Goal: Navigation & Orientation: Find specific page/section

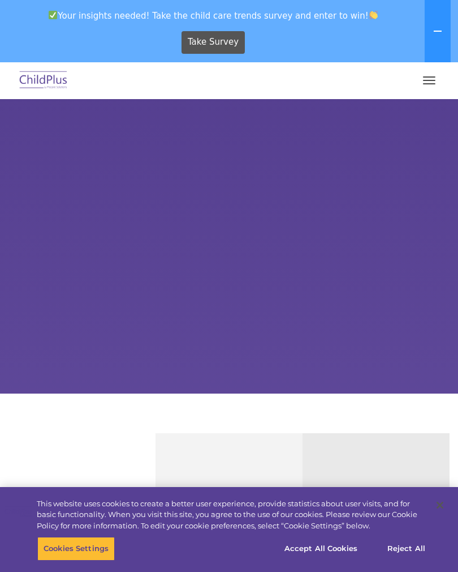
select select "MEDIUM"
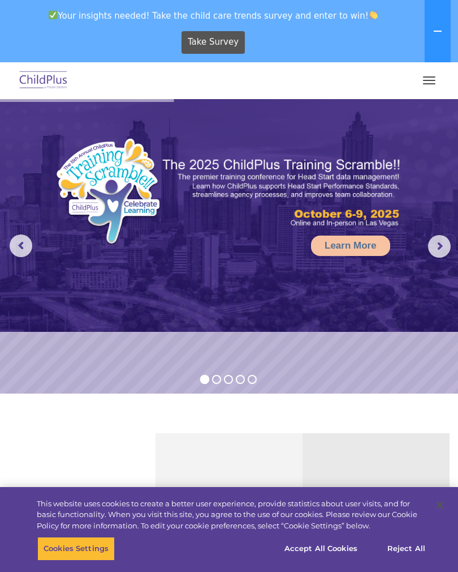
click at [436, 34] on icon at bounding box center [438, 31] width 9 height 9
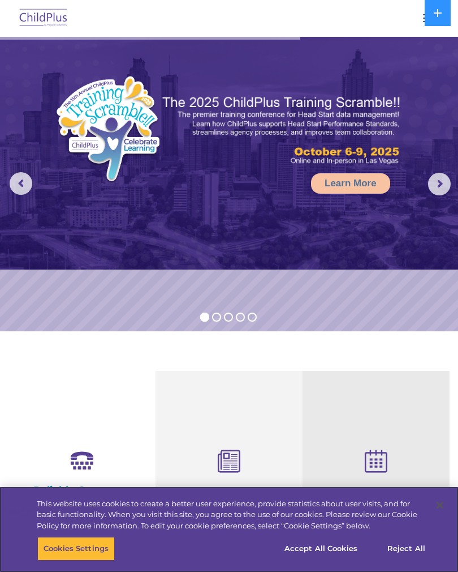
click at [65, 546] on button "Cookies Settings" at bounding box center [76, 549] width 78 height 24
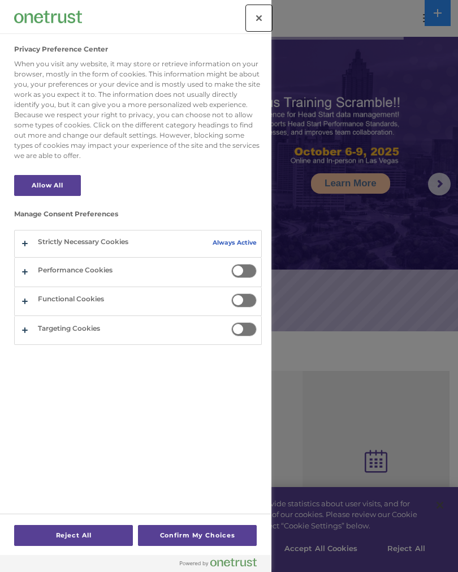
click at [251, 19] on button "Close" at bounding box center [259, 18] width 25 height 25
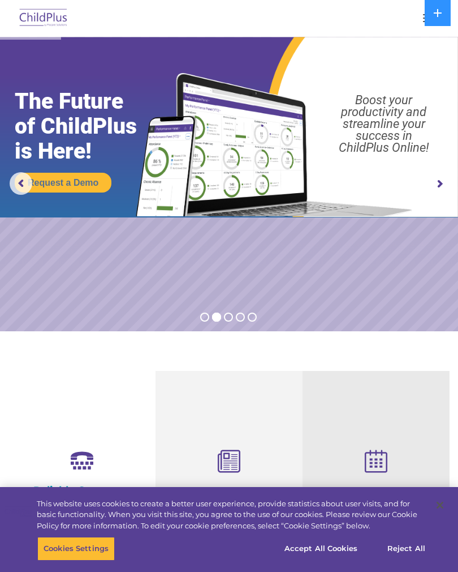
click at [379, 23] on div at bounding box center [229, 18] width 413 height 27
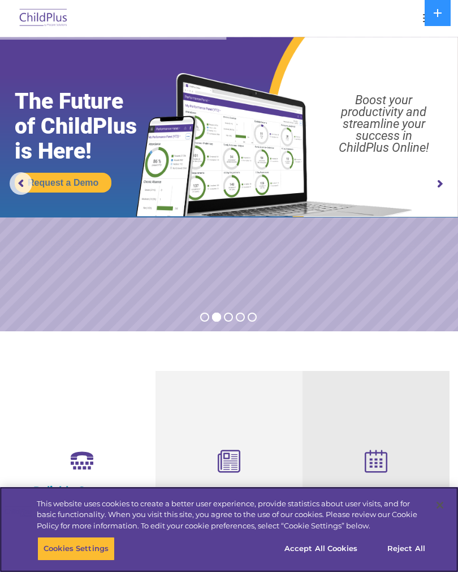
click at [319, 541] on button "Accept All Cookies" at bounding box center [320, 549] width 85 height 24
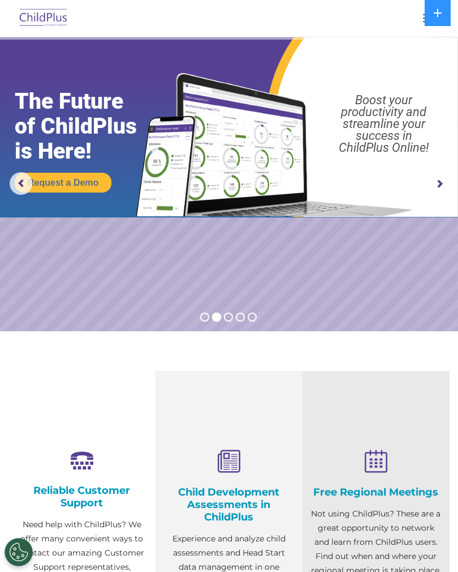
click at [438, 15] on icon at bounding box center [438, 13] width 8 height 8
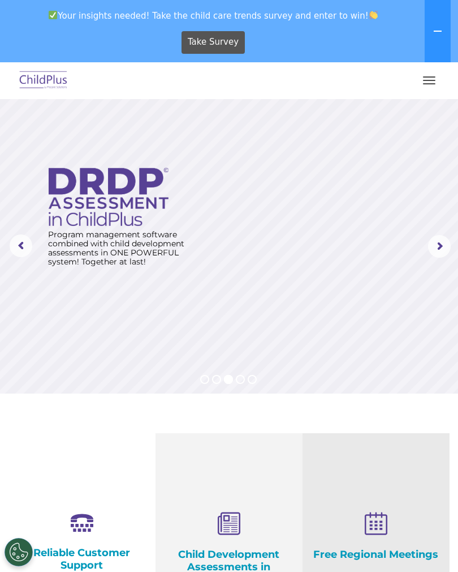
click at [432, 75] on button "button" at bounding box center [430, 80] width 24 height 18
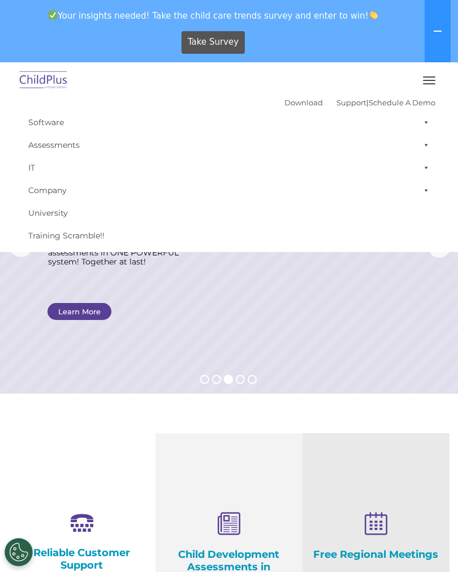
click at [428, 75] on button "button" at bounding box center [430, 80] width 24 height 18
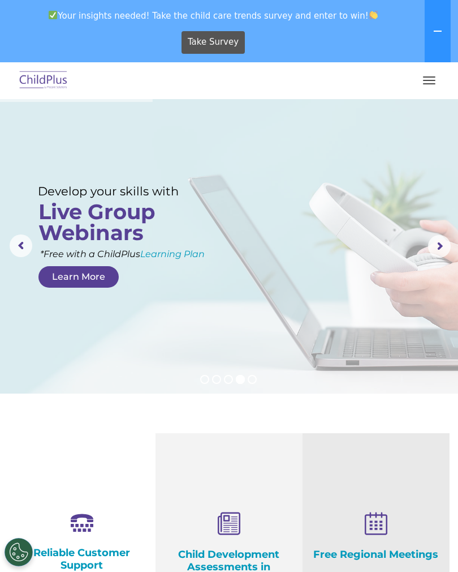
click at [32, 73] on img at bounding box center [43, 80] width 53 height 27
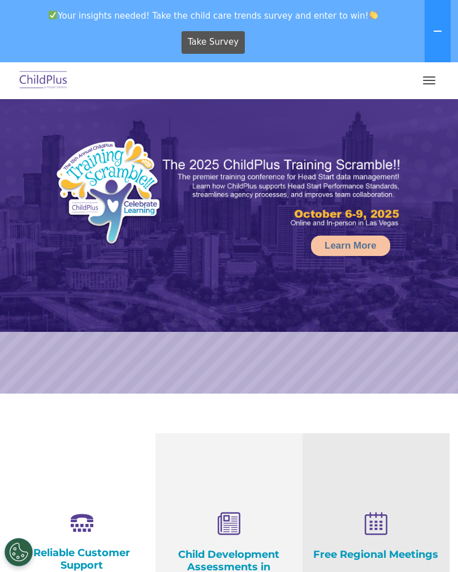
select select "MEDIUM"
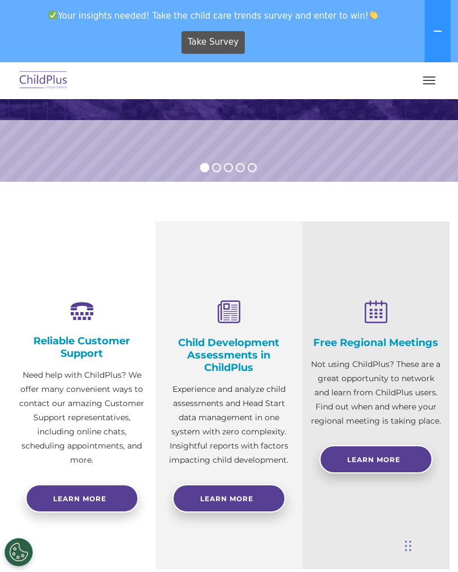
scroll to position [204, 0]
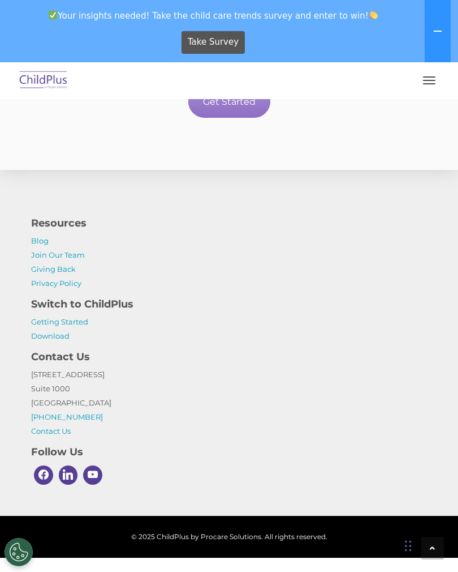
scroll to position [2422, 0]
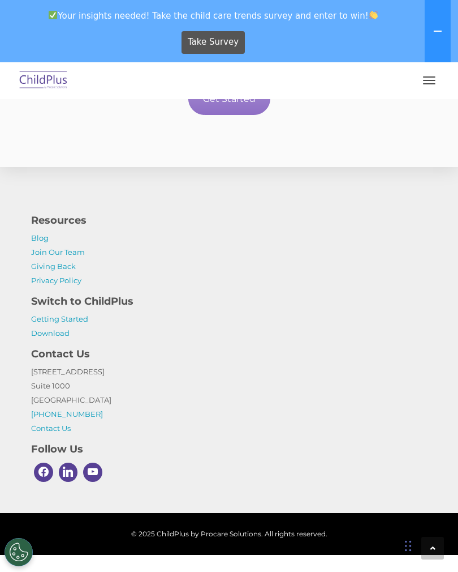
click at [71, 323] on link "Getting Started" at bounding box center [59, 318] width 57 height 9
click at [438, 34] on icon at bounding box center [438, 31] width 9 height 9
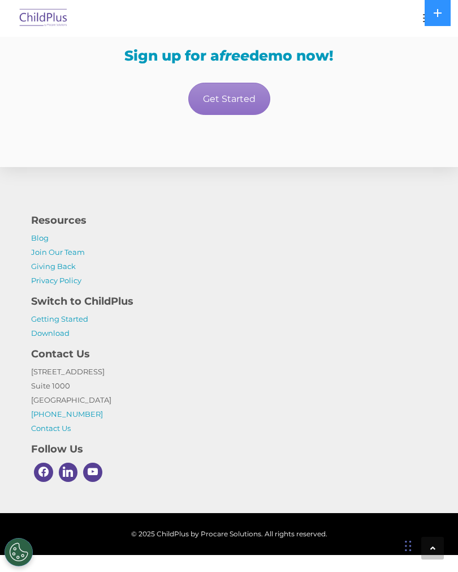
scroll to position [2337, 0]
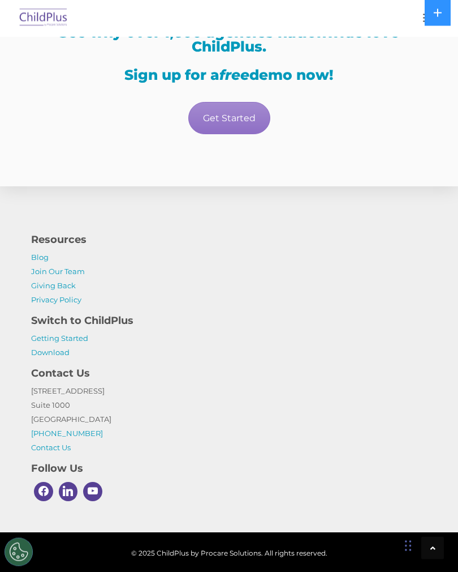
click at [57, 357] on link "Download" at bounding box center [50, 352] width 38 height 9
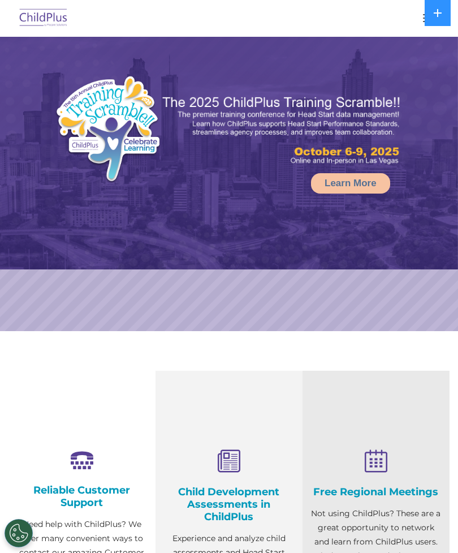
select select "MEDIUM"
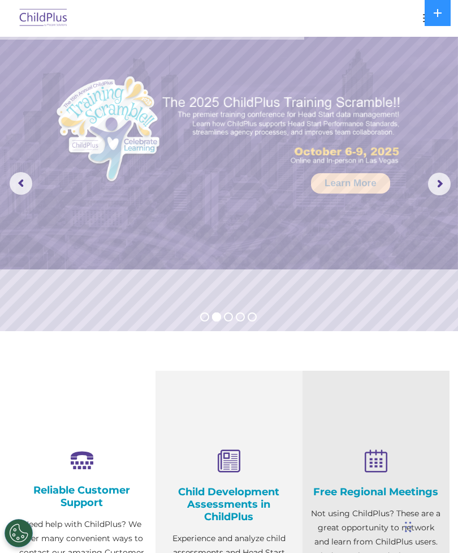
click at [443, 178] on rs-arrow at bounding box center [439, 184] width 23 height 23
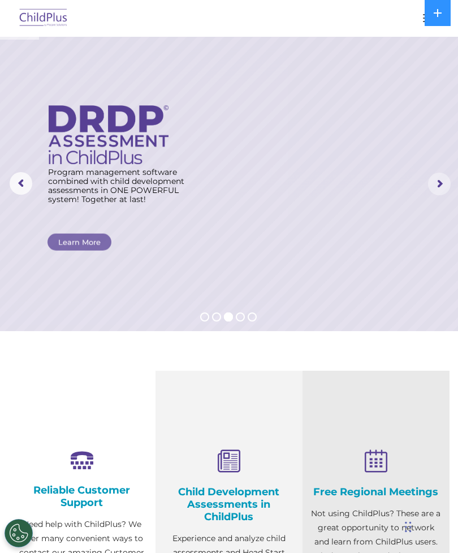
click at [437, 185] on rs-arrow at bounding box center [439, 184] width 23 height 23
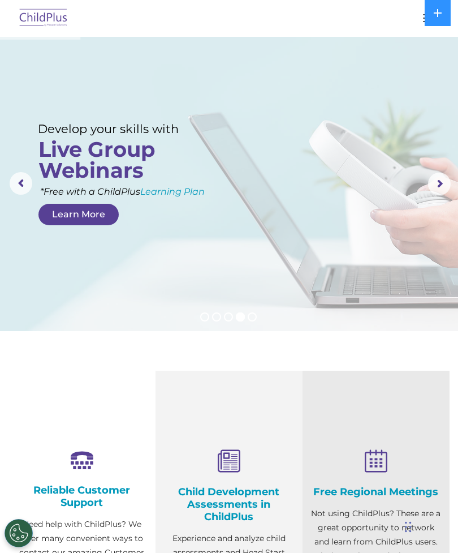
click at [435, 14] on icon at bounding box center [438, 12] width 9 height 9
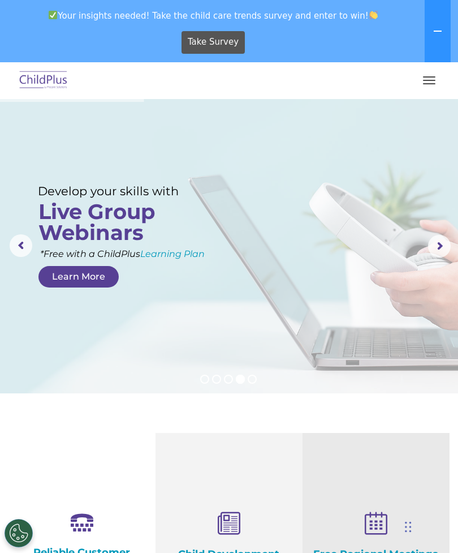
click at [434, 79] on button "button" at bounding box center [430, 80] width 24 height 18
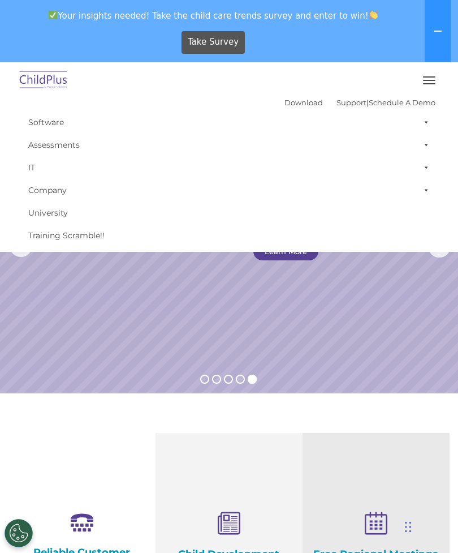
click at [53, 121] on link "Software" at bounding box center [229, 122] width 413 height 23
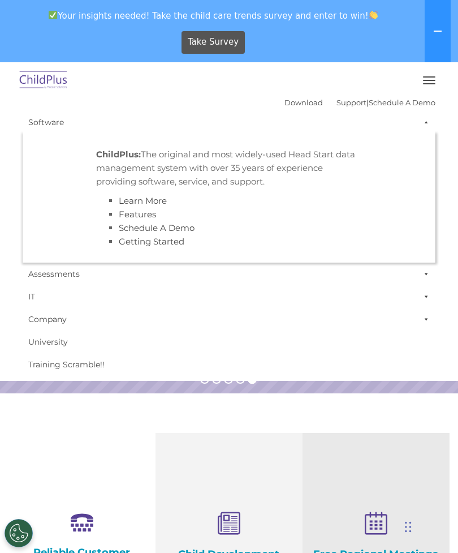
click at [49, 75] on img at bounding box center [43, 80] width 53 height 27
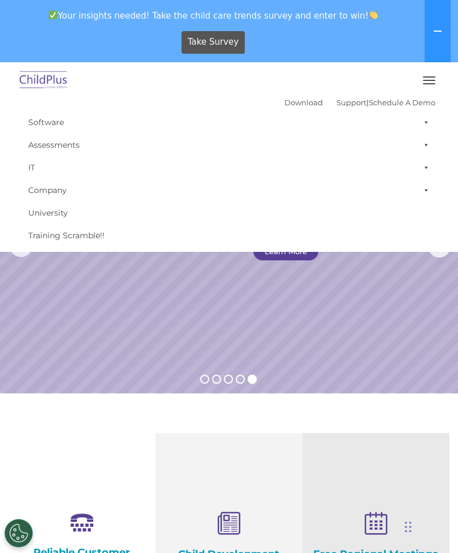
click at [37, 80] on img at bounding box center [43, 80] width 53 height 27
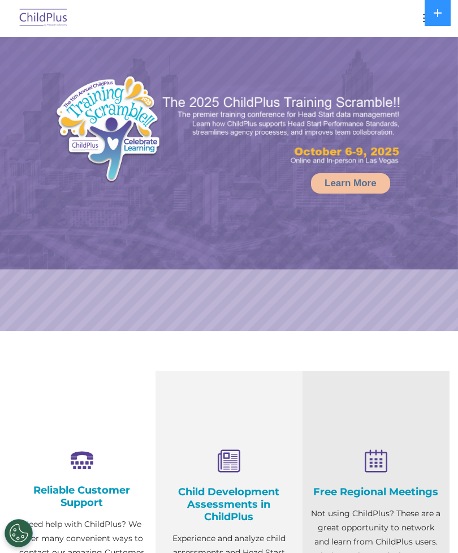
select select "MEDIUM"
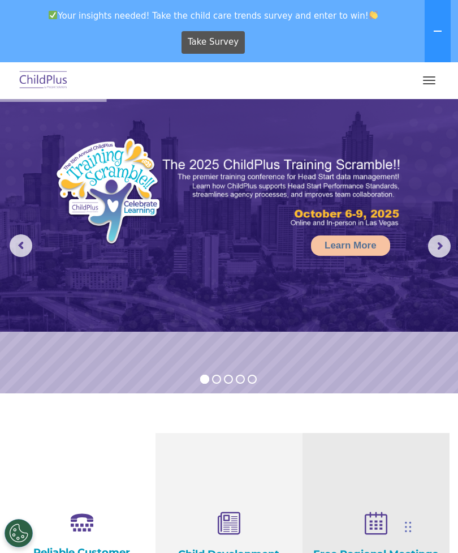
click at [436, 26] on button at bounding box center [438, 31] width 26 height 62
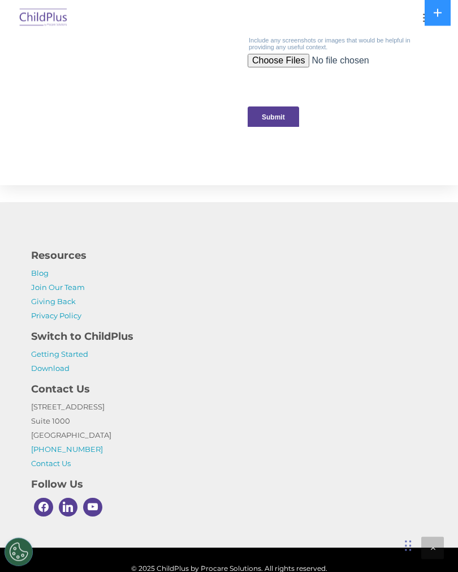
scroll to position [1275, 0]
click at [87, 350] on link "Getting Started" at bounding box center [59, 353] width 57 height 9
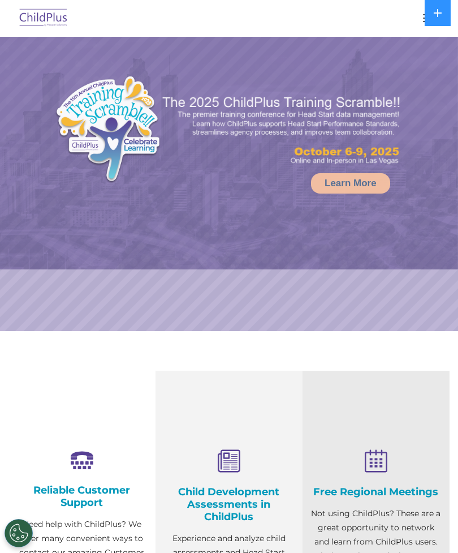
select select "MEDIUM"
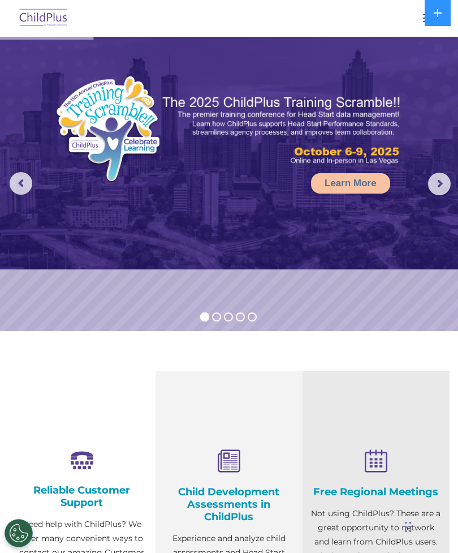
click at [123, 1] on nav "Download Support | Schedule A Demo  MENU MENU Software ChildPlus: The original…" at bounding box center [229, 18] width 458 height 37
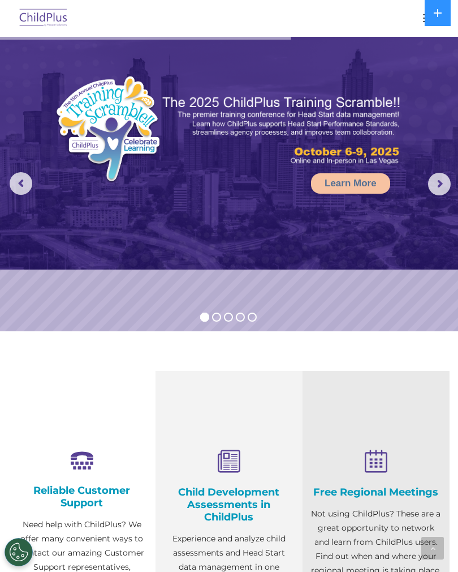
scroll to position [593, 0]
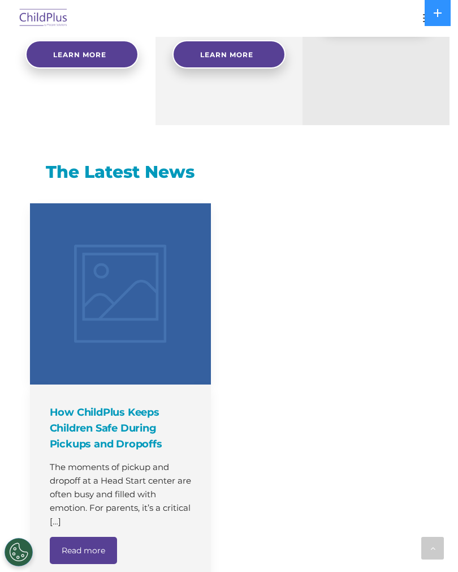
select select "MEDIUM"
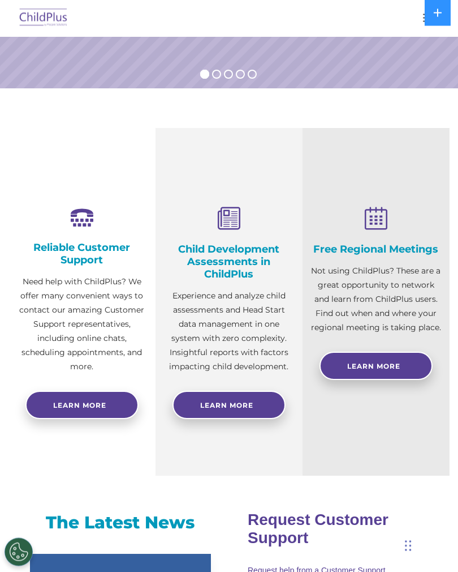
scroll to position [0, 0]
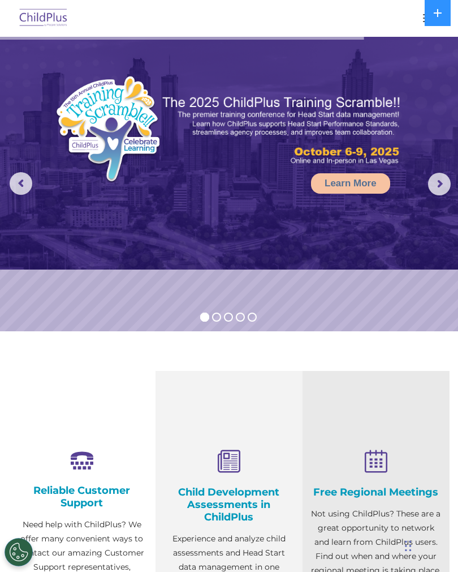
click at [46, 22] on img at bounding box center [43, 18] width 53 height 27
click at [49, 10] on img at bounding box center [43, 18] width 53 height 27
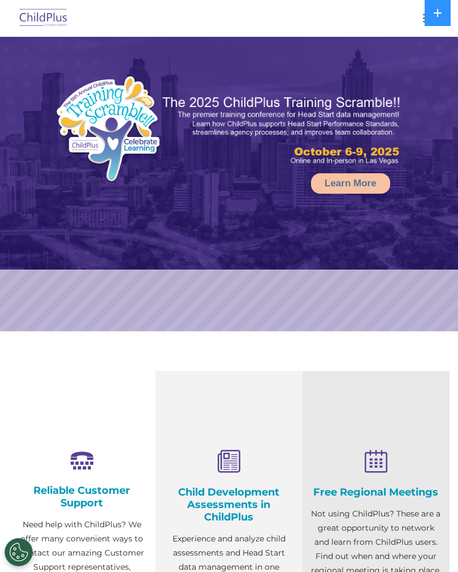
select select "MEDIUM"
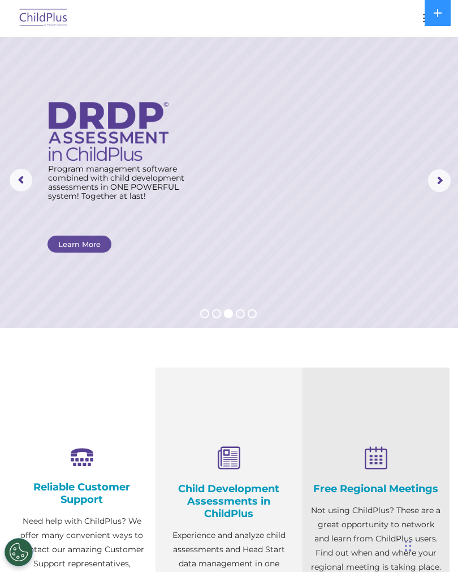
scroll to position [4, 0]
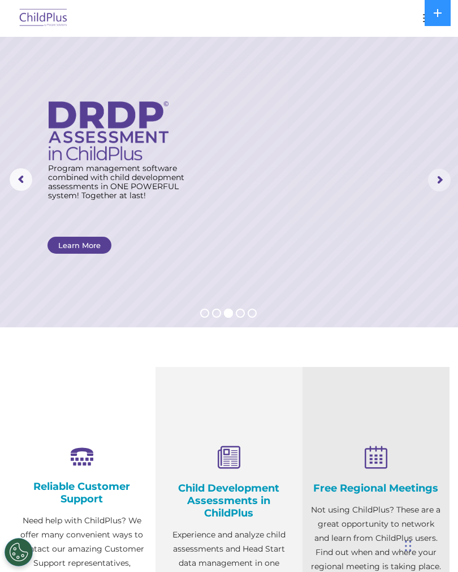
click at [442, 178] on rs-arrow at bounding box center [439, 180] width 23 height 23
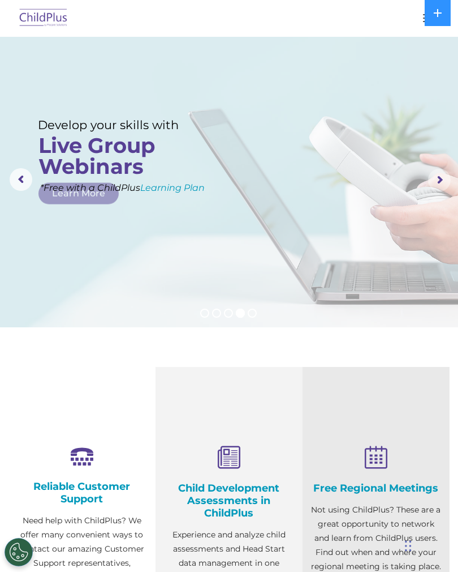
click at [440, 180] on rs-arrow at bounding box center [439, 180] width 23 height 23
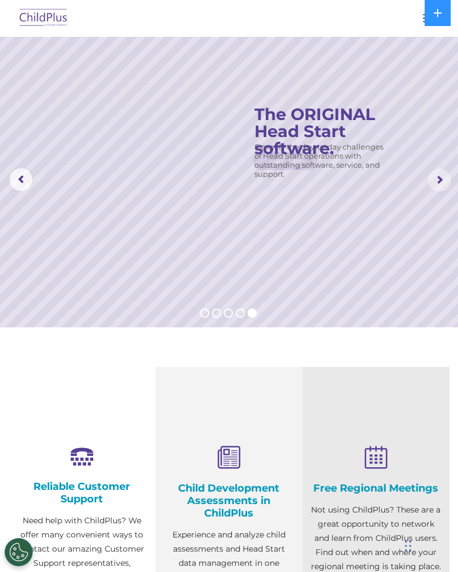
click at [440, 184] on rs-arrow at bounding box center [439, 180] width 23 height 23
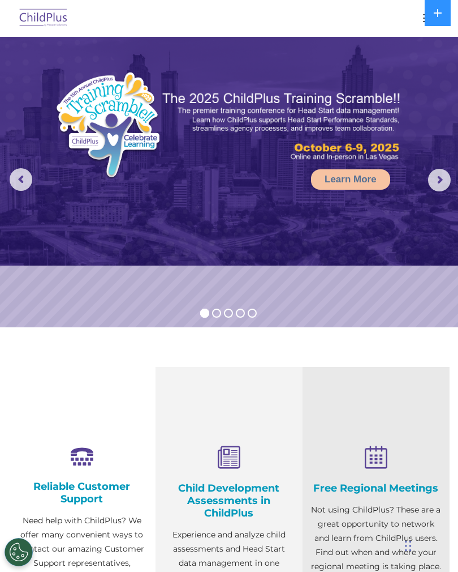
click at [438, 183] on rs-arrow at bounding box center [439, 180] width 23 height 23
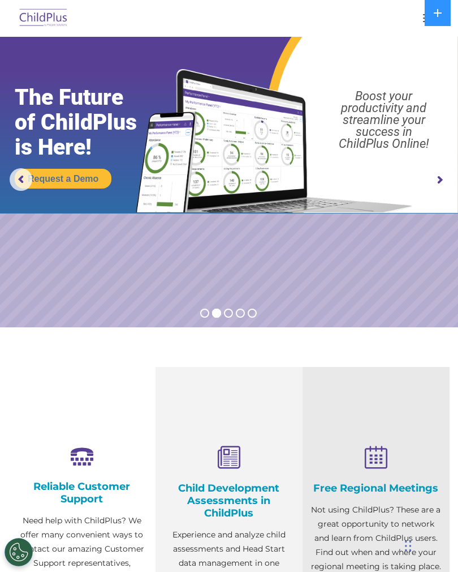
click at [440, 181] on rs-arrow at bounding box center [439, 180] width 23 height 23
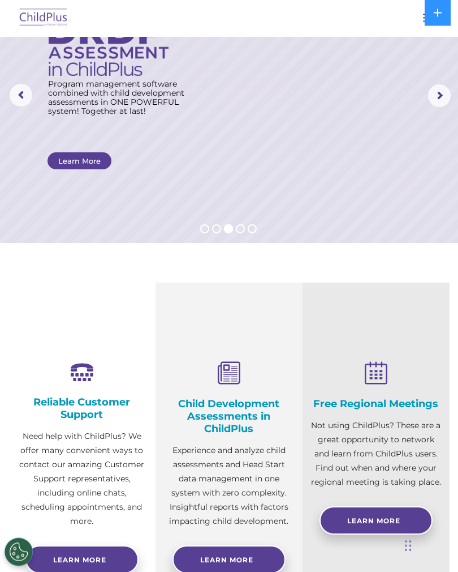
scroll to position [0, 0]
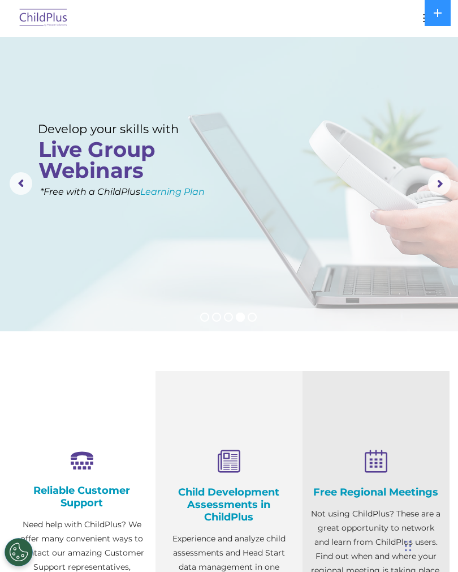
click at [435, 11] on icon at bounding box center [438, 12] width 9 height 9
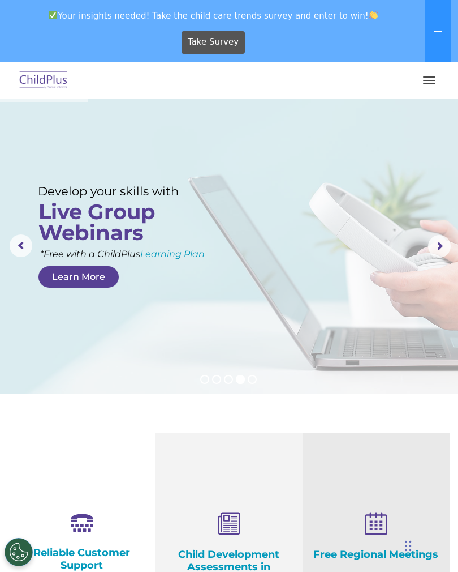
click at [426, 78] on button "button" at bounding box center [430, 80] width 24 height 18
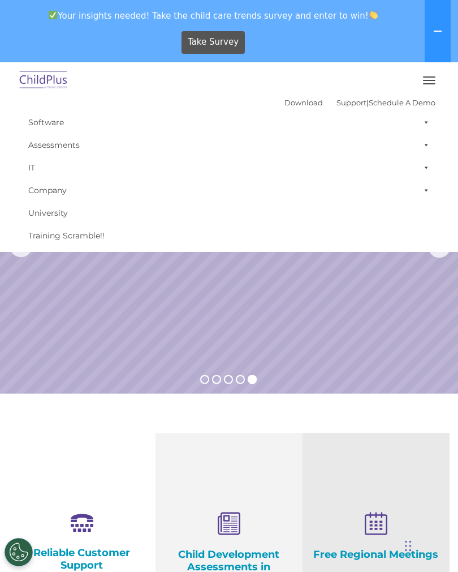
click at [53, 120] on link "Software" at bounding box center [229, 122] width 413 height 23
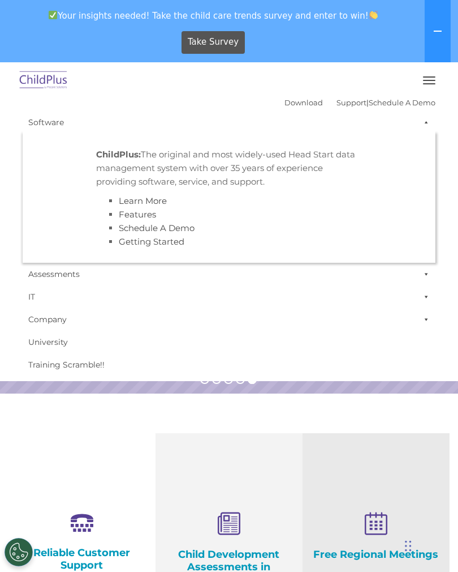
click at [203, 116] on link "Software" at bounding box center [229, 122] width 413 height 23
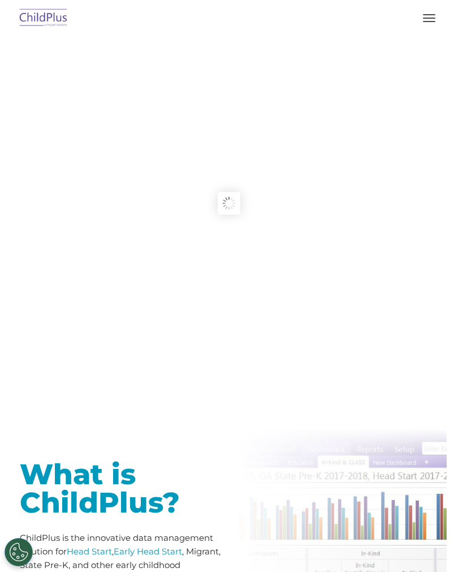
type input ""
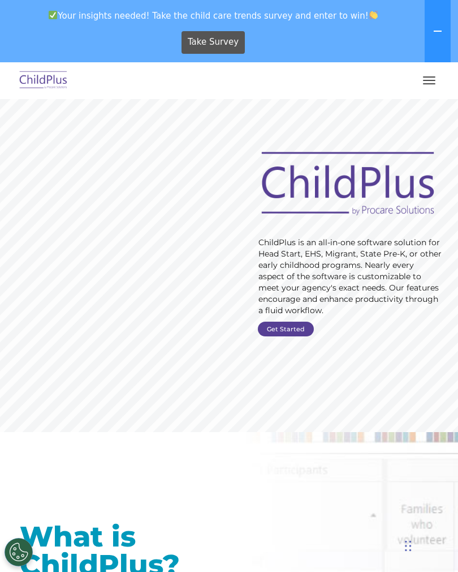
click at [431, 85] on button "button" at bounding box center [430, 80] width 24 height 18
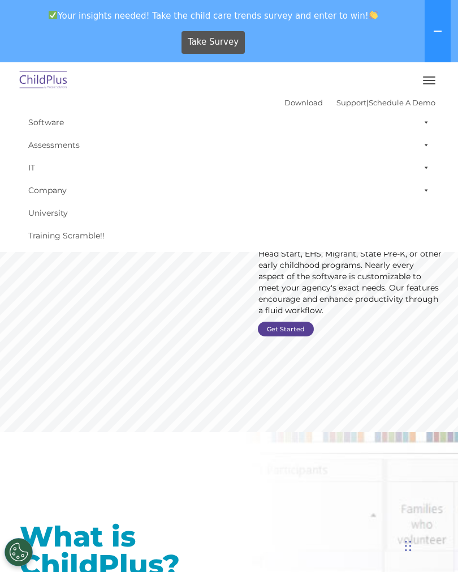
click at [342, 98] on link "Support" at bounding box center [352, 102] width 30 height 9
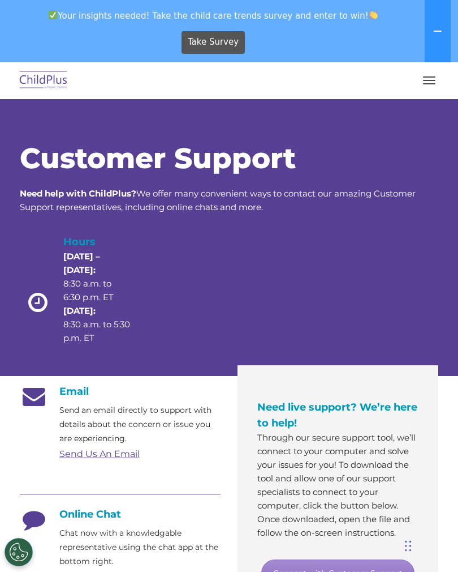
click at [437, 29] on icon at bounding box center [438, 31] width 9 height 9
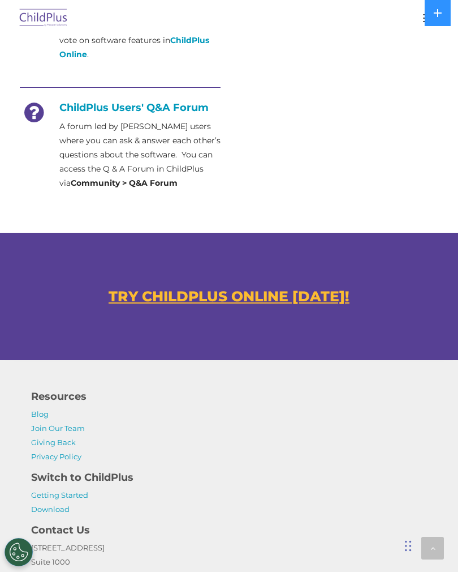
scroll to position [665, 0]
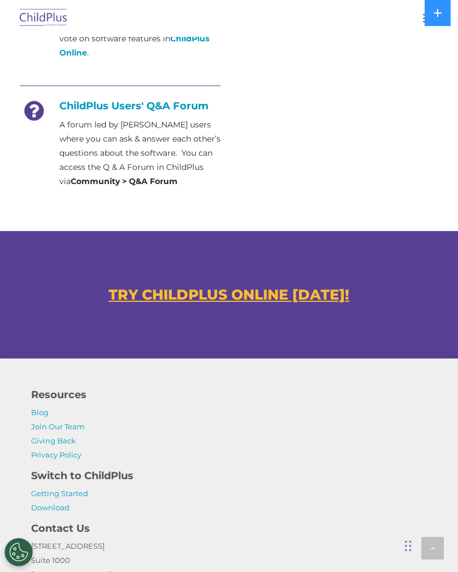
click at [230, 299] on u "TRY CHILDPLUS ONLINE [DATE]!" at bounding box center [229, 294] width 241 height 17
